Goal: Task Accomplishment & Management: Manage account settings

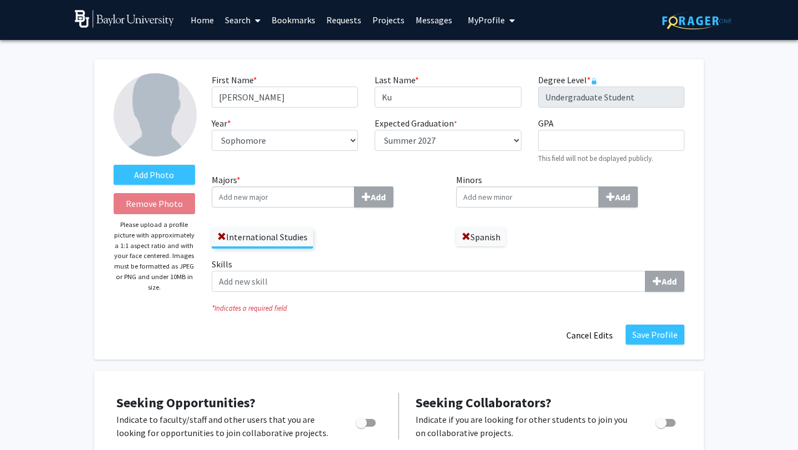
select select "sophomore"
select select "38: summer_2027"
click at [560, 147] on input "GPA required" at bounding box center [611, 140] width 146 height 21
click at [523, 201] on input "Minors Add" at bounding box center [527, 196] width 143 height 21
click at [317, 193] on input "Majors * Add" at bounding box center [283, 196] width 143 height 21
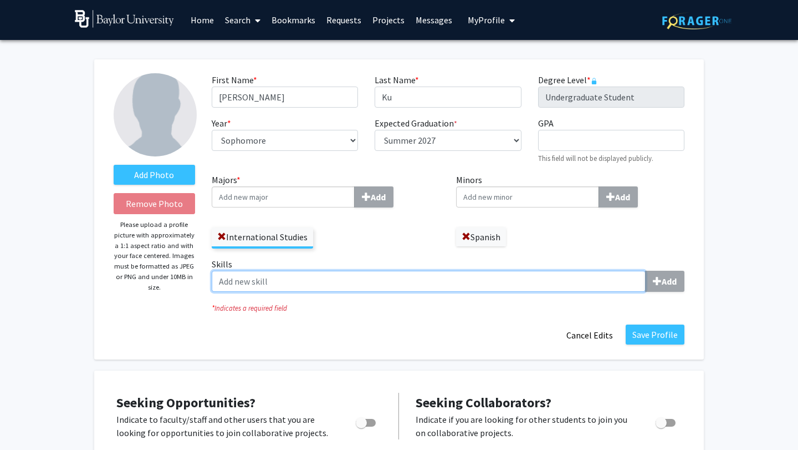
click at [355, 282] on input "Skills Add" at bounding box center [429, 281] width 434 height 21
click at [223, 283] on input "fluent in korean" at bounding box center [429, 281] width 434 height 21
click at [284, 282] on input "Fluent in korean" at bounding box center [429, 281] width 434 height 21
click at [257, 282] on input "Fluent in korean," at bounding box center [429, 281] width 434 height 21
click at [354, 279] on input "Fluent in Korean," at bounding box center [429, 281] width 434 height 21
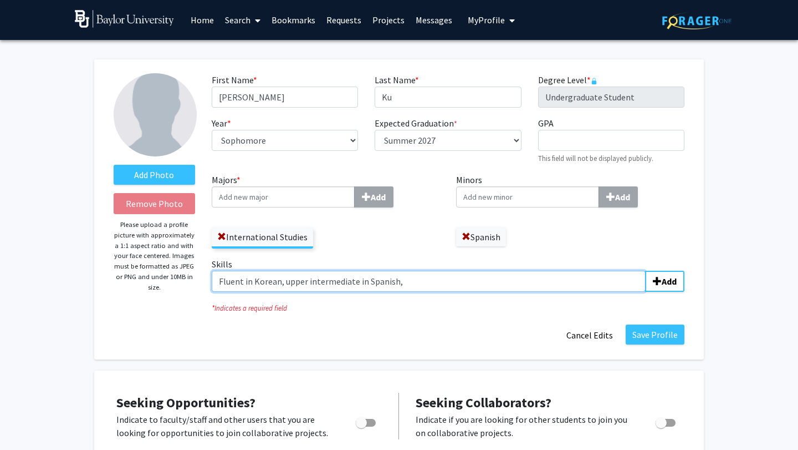
type input "Fluent in Korean, upper intermediate in Spanish,"
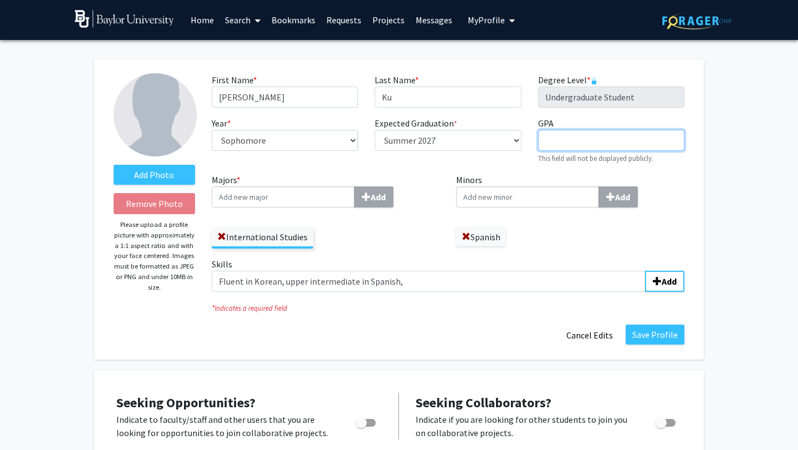
click at [570, 147] on input "GPA required" at bounding box center [611, 140] width 146 height 21
